Goal: Transaction & Acquisition: Purchase product/service

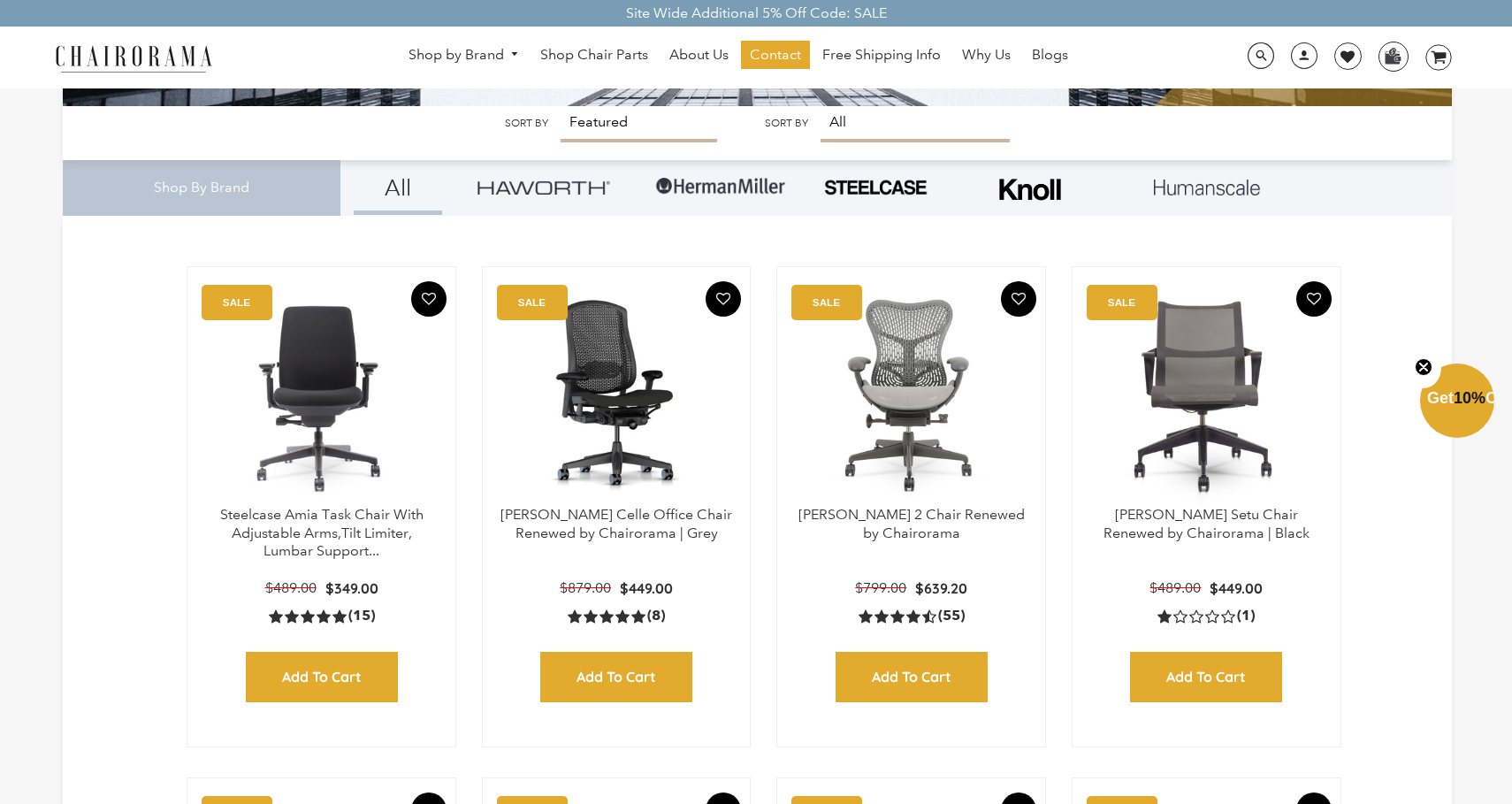
scroll to position [376, 0]
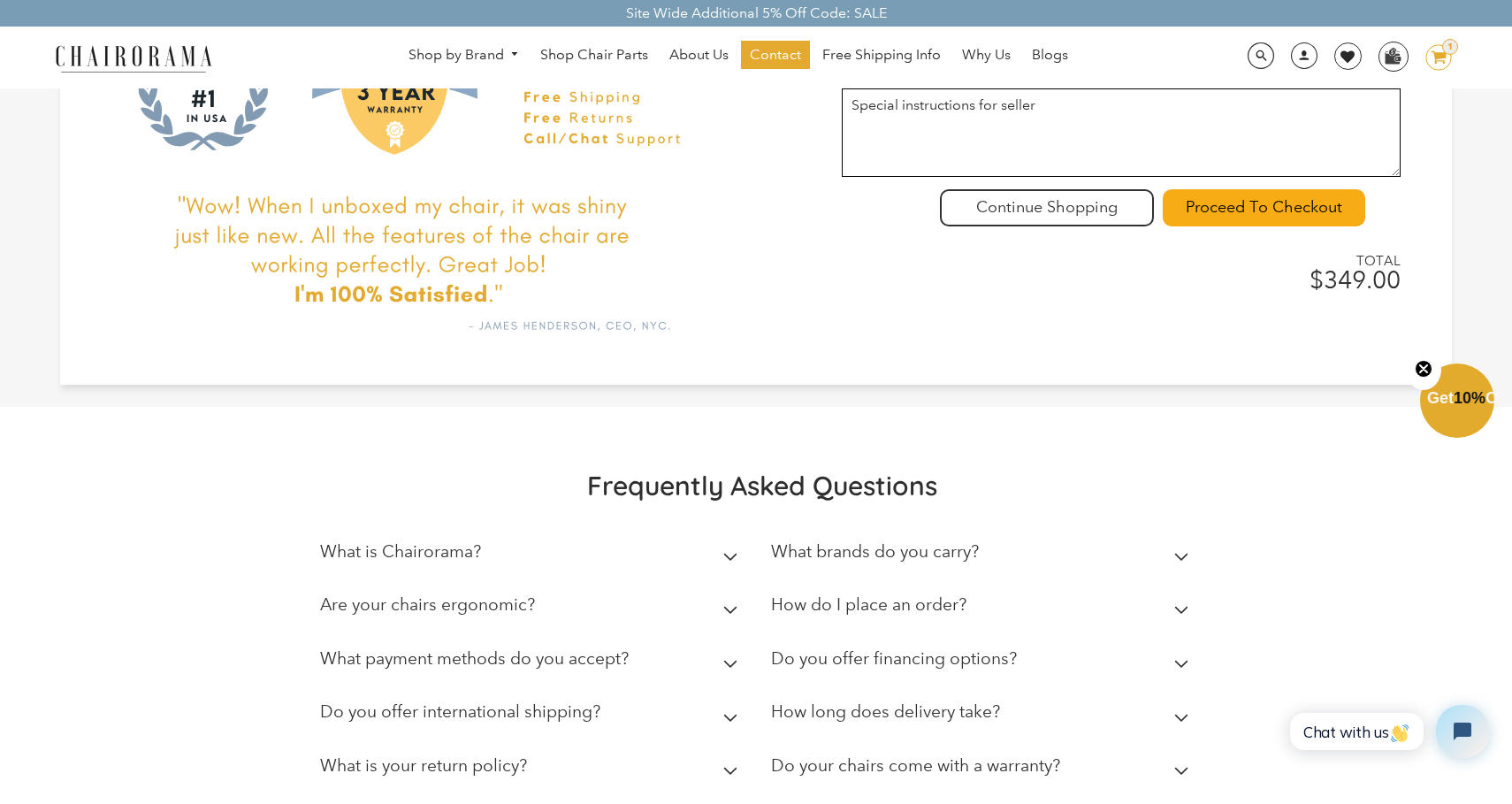
scroll to position [308, 0]
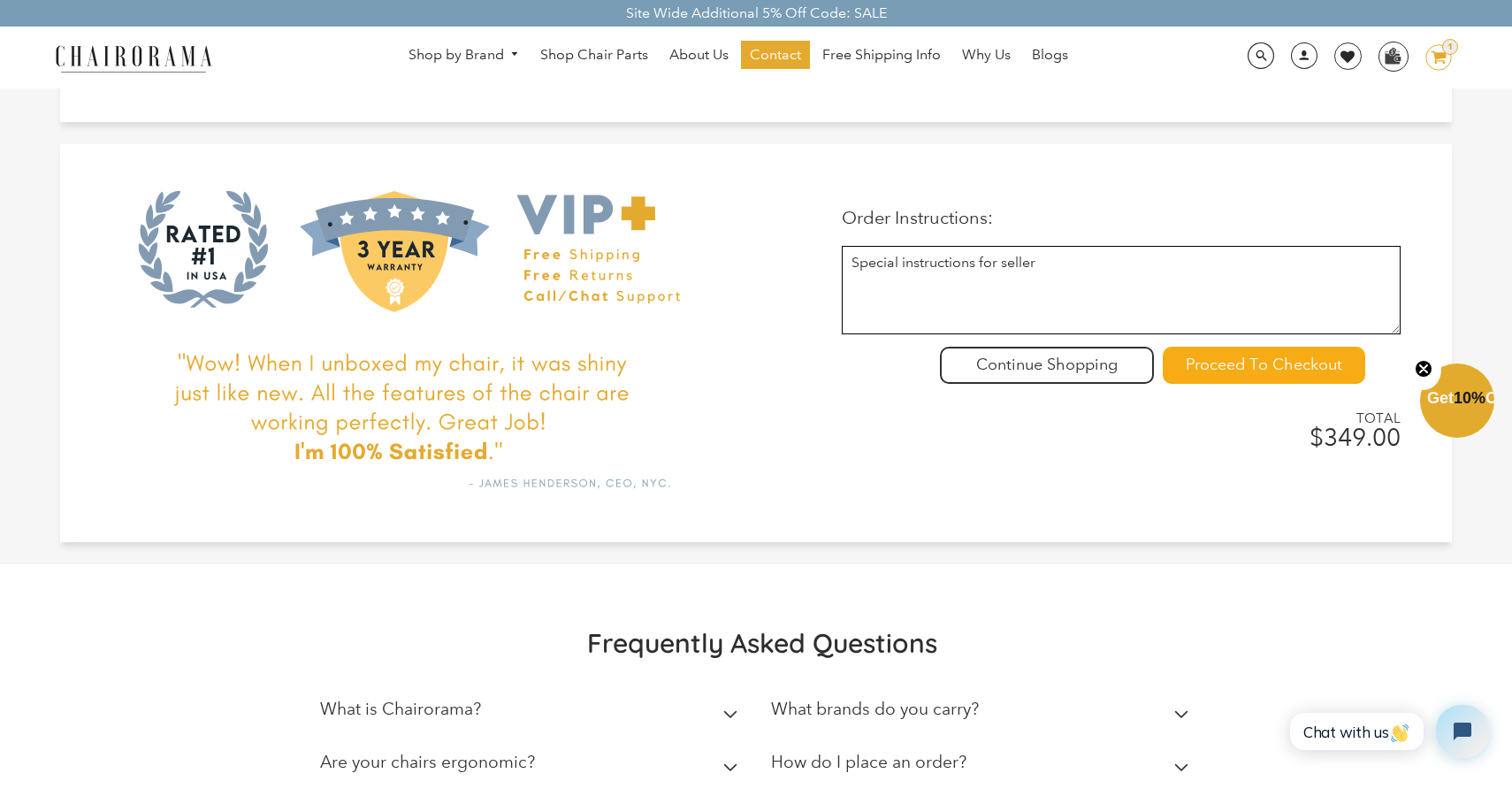
click at [1232, 360] on input "Proceed To Checkout" at bounding box center [1263, 366] width 202 height 38
